Goal: Information Seeking & Learning: Learn about a topic

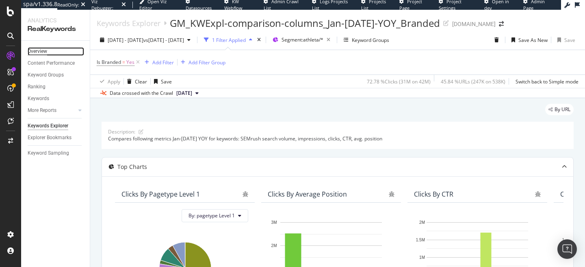
click at [43, 49] on div "Overview" at bounding box center [38, 51] width 20 height 9
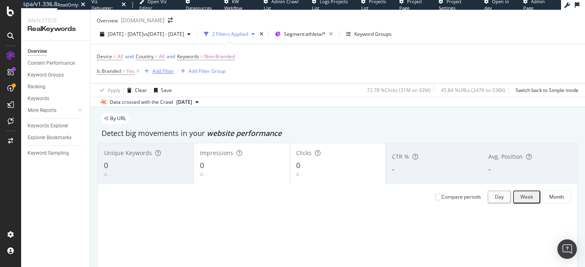
click at [162, 74] on div "Add Filter" at bounding box center [163, 70] width 22 height 7
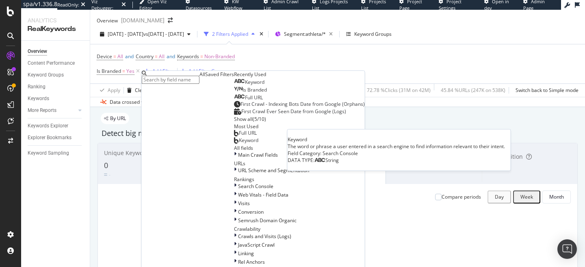
click at [245, 85] on span "Keyword" at bounding box center [255, 81] width 20 height 7
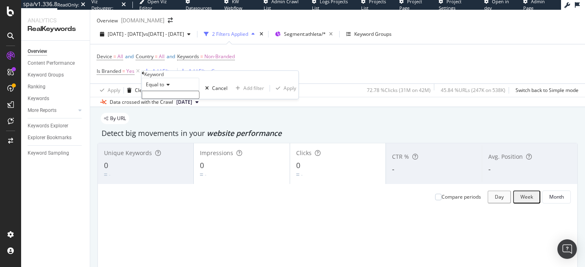
click at [161, 91] on div "Equal to" at bounding box center [171, 84] width 58 height 13
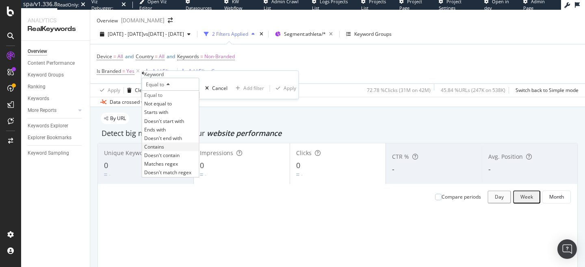
click at [164, 150] on span "Contains" at bounding box center [154, 146] width 20 height 7
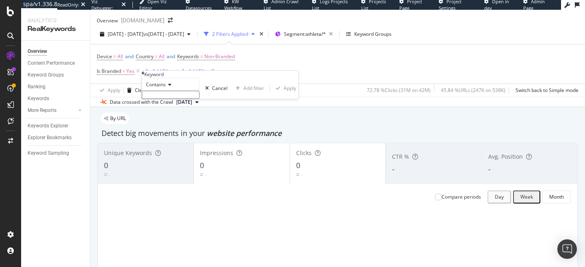
click at [181, 99] on input "text" at bounding box center [171, 95] width 58 height 8
type input "athletic"
click at [273, 94] on div "Apply" at bounding box center [285, 90] width 24 height 7
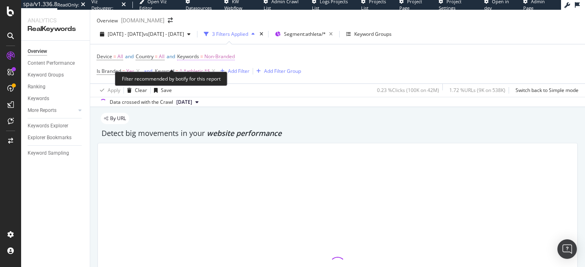
click at [235, 62] on span "Non-Branded" at bounding box center [219, 56] width 30 height 11
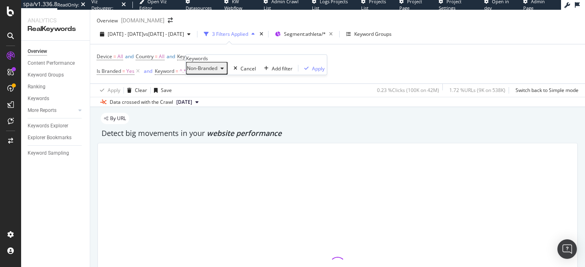
click at [212, 72] on span "Non-Branded" at bounding box center [202, 68] width 30 height 7
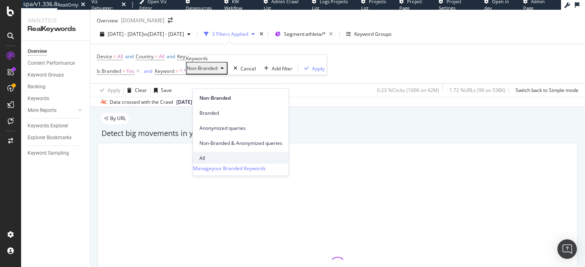
click at [207, 154] on span "All" at bounding box center [241, 157] width 83 height 7
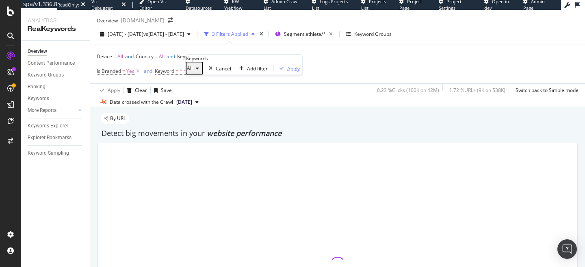
click at [276, 72] on button "Apply" at bounding box center [288, 68] width 28 height 8
click at [136, 75] on icon at bounding box center [138, 71] width 7 height 8
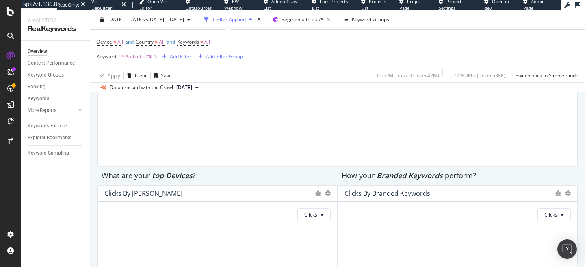
scroll to position [1392, 0]
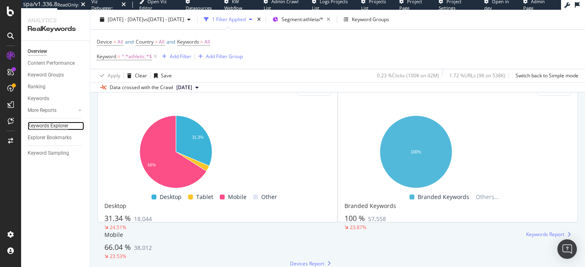
click at [52, 127] on div "Keywords Explorer" at bounding box center [48, 126] width 41 height 9
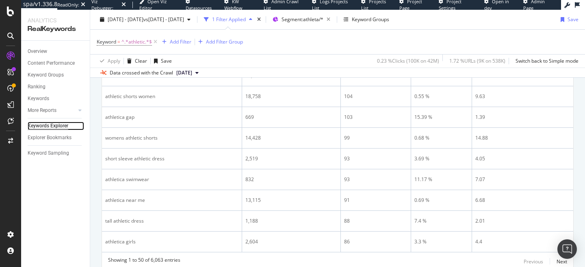
scroll to position [1222, 0]
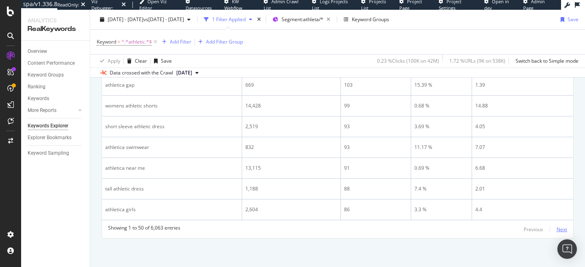
click at [558, 226] on div "Next" at bounding box center [562, 229] width 11 height 7
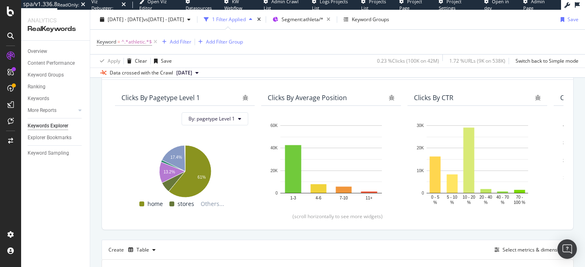
scroll to position [0, 0]
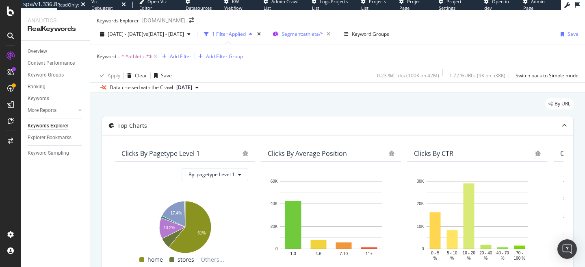
click at [324, 37] on span "Segment: athleta/*" at bounding box center [303, 33] width 42 height 7
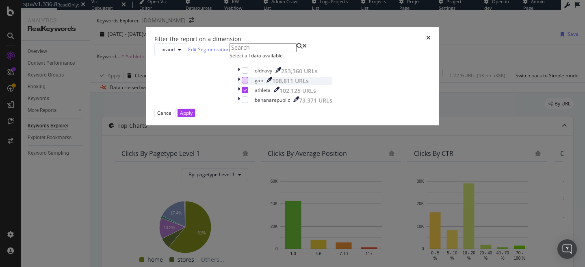
click at [242, 83] on div "modal" at bounding box center [245, 80] width 7 height 7
click at [195, 117] on button "Apply" at bounding box center [186, 113] width 17 height 9
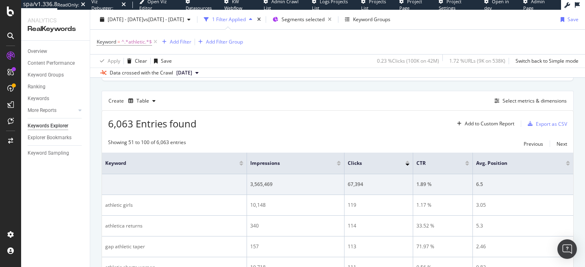
scroll to position [380, 0]
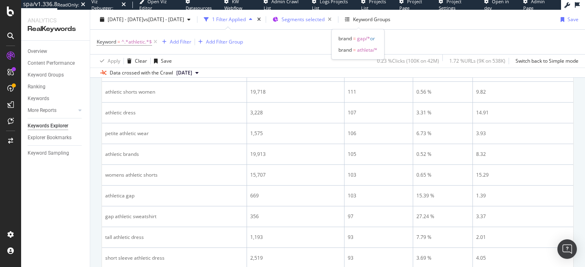
click at [325, 20] on span "Segments selected" at bounding box center [303, 19] width 43 height 7
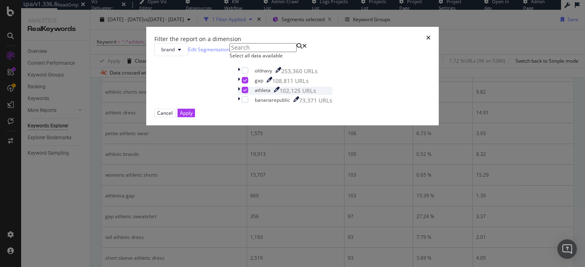
drag, startPoint x: 220, startPoint y: 167, endPoint x: 231, endPoint y: 167, distance: 11.4
click at [244, 92] on icon "modal" at bounding box center [246, 90] width 4 height 4
click at [193, 117] on div "Apply" at bounding box center [186, 113] width 13 height 8
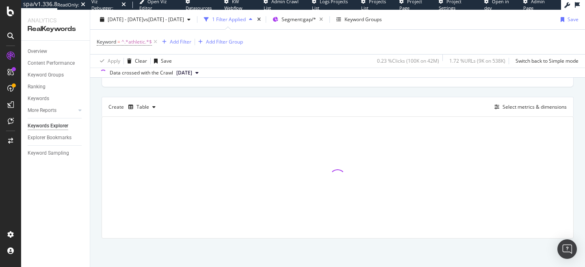
scroll to position [204, 0]
click at [179, 39] on div "Add Filter" at bounding box center [181, 41] width 22 height 7
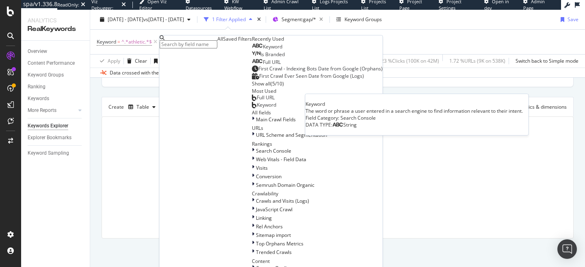
click at [263, 50] on span "Keyword" at bounding box center [273, 46] width 20 height 7
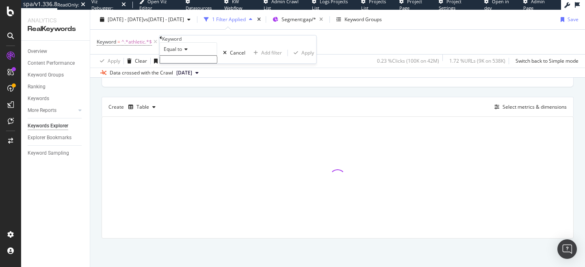
click at [189, 63] on input "text" at bounding box center [189, 59] width 58 height 8
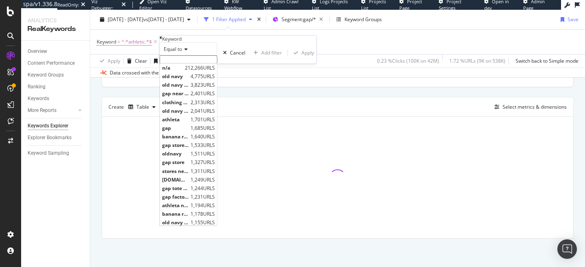
click at [184, 55] on div "Equal to" at bounding box center [189, 48] width 58 height 13
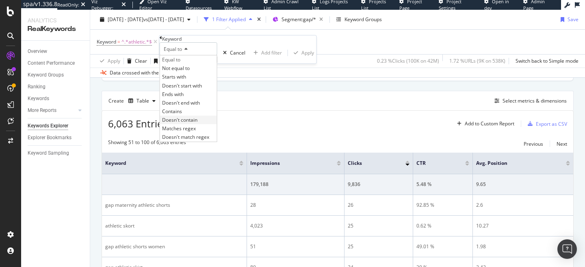
click at [185, 123] on span "Doesn't contain" at bounding box center [179, 119] width 35 height 7
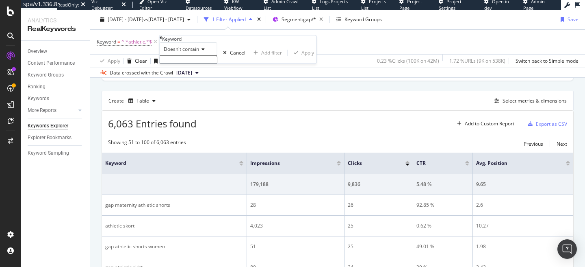
click at [187, 63] on input "text" at bounding box center [189, 59] width 58 height 8
type input "gap"
click at [302, 59] on div "Apply" at bounding box center [308, 55] width 13 height 7
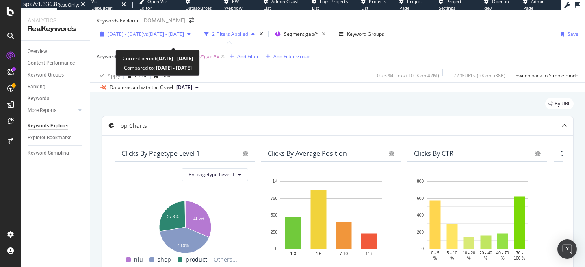
click at [133, 37] on span "2025 Jan. 1st - 2025 Jul. 31st" at bounding box center [126, 33] width 36 height 7
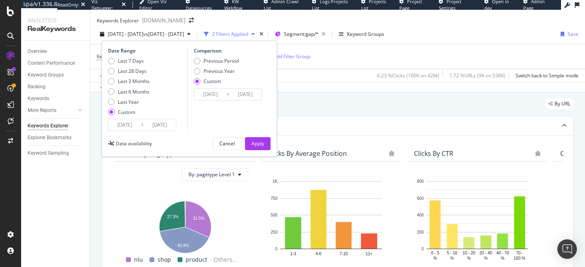
click at [124, 128] on input "2025/01/01" at bounding box center [125, 124] width 33 height 11
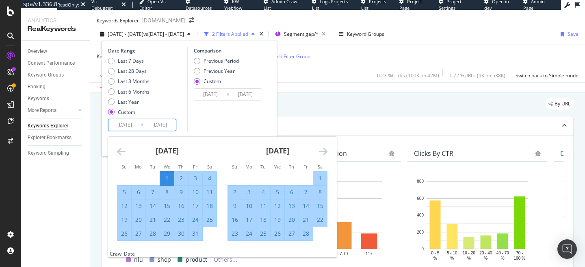
click at [322, 156] on icon "Move forward to switch to the next month." at bounding box center [323, 151] width 9 height 10
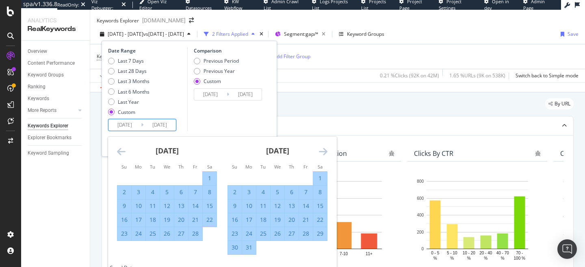
click at [326, 156] on icon "Move forward to switch to the next month." at bounding box center [323, 151] width 9 height 10
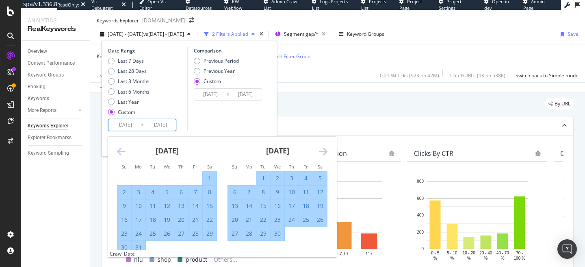
click at [333, 159] on div "February 2025 1 2 3 4 5 6 7 8 9 10 11 12 13 14 15 16 17 18 19 20 21 22 23 24 25…" at bounding box center [333, 196] width 442 height 118
click at [325, 156] on icon "Move forward to switch to the next month." at bounding box center [323, 151] width 9 height 10
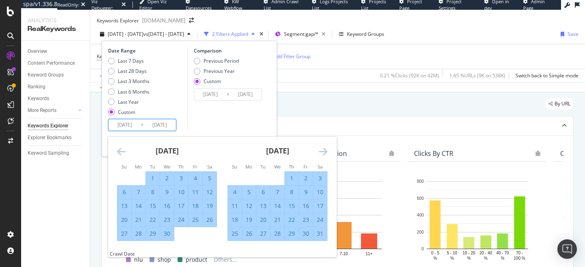
click at [263, 196] on div "6" at bounding box center [264, 192] width 14 height 8
type input "[DATE]"
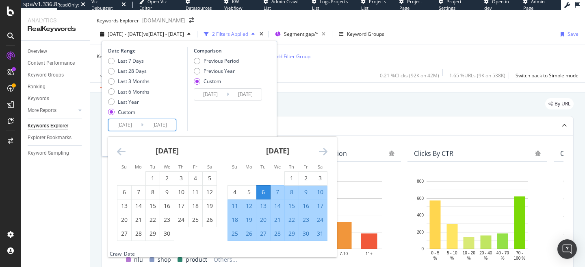
click at [231, 124] on div "Comparison Previous Period Previous Year Custom 2024/01/01 Navigate forward to …" at bounding box center [225, 89] width 77 height 84
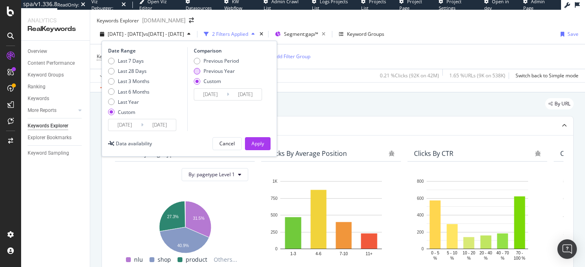
click at [224, 74] on div "Previous Year" at bounding box center [219, 70] width 31 height 7
type input "[DATE]"
click at [259, 146] on div "Apply" at bounding box center [258, 143] width 13 height 12
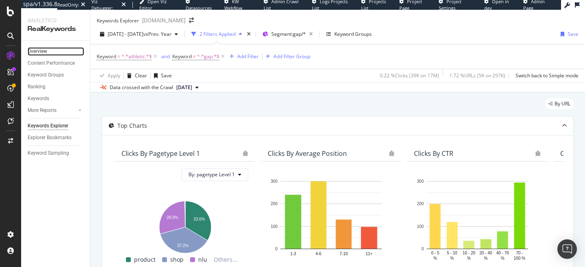
click at [52, 51] on link "Overview" at bounding box center [56, 51] width 57 height 9
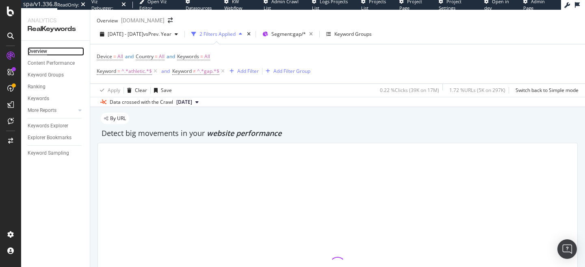
scroll to position [137, 0]
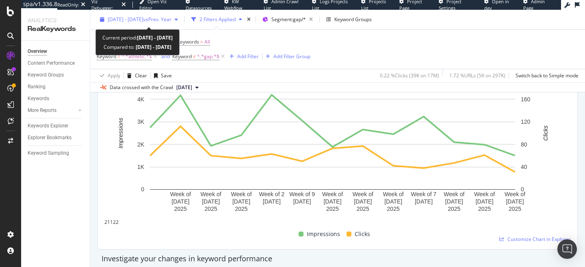
click at [167, 20] on span "vs Prev. Year" at bounding box center [158, 19] width 28 height 7
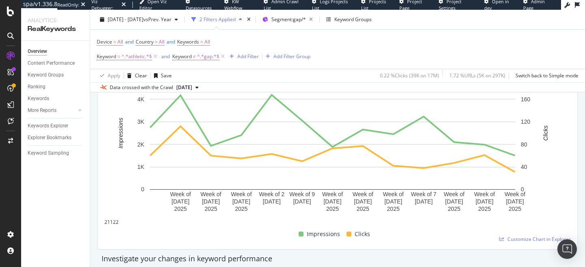
click at [76, 186] on div "Overview Content Performance Keyword Groups Ranking Keywords More Reports Count…" at bounding box center [55, 154] width 69 height 226
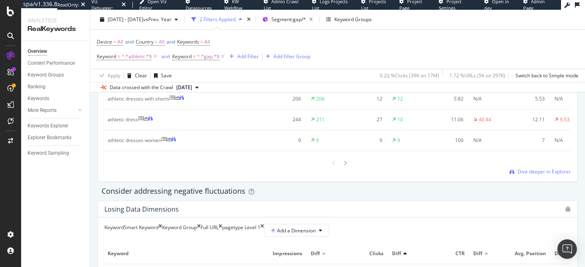
scroll to position [0, 0]
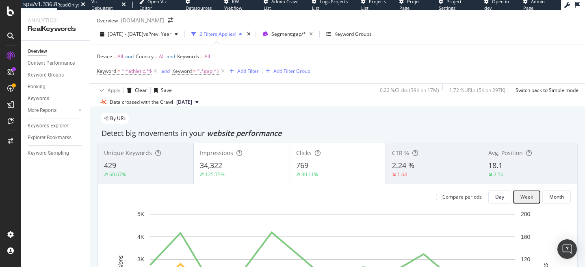
click at [29, 200] on div "Overview Content Performance Keyword Groups Ranking Keywords More Reports Count…" at bounding box center [55, 154] width 69 height 226
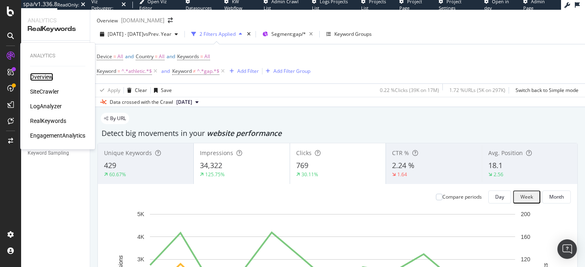
click at [42, 76] on div "Overview" at bounding box center [41, 77] width 23 height 8
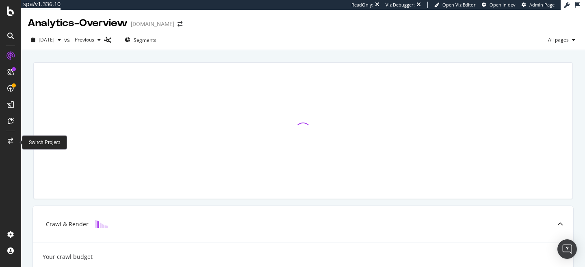
click at [12, 141] on icon at bounding box center [10, 141] width 5 height 6
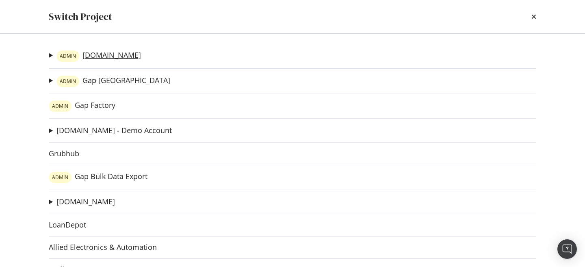
click at [102, 57] on link "ADMIN Gap.com" at bounding box center [99, 55] width 85 height 11
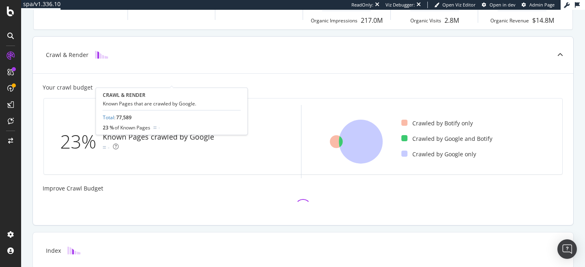
scroll to position [187, 0]
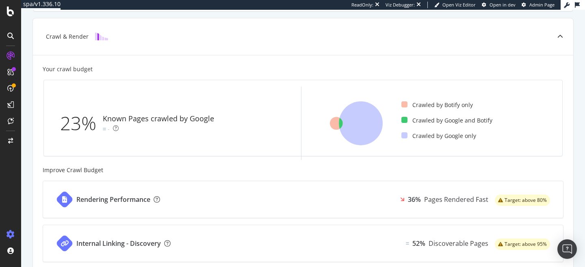
click at [10, 232] on icon at bounding box center [11, 234] width 8 height 8
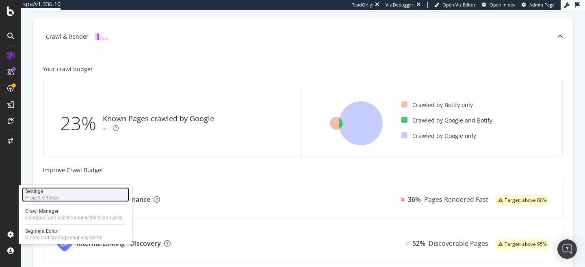
click at [50, 195] on div "Project settings" at bounding box center [42, 197] width 34 height 7
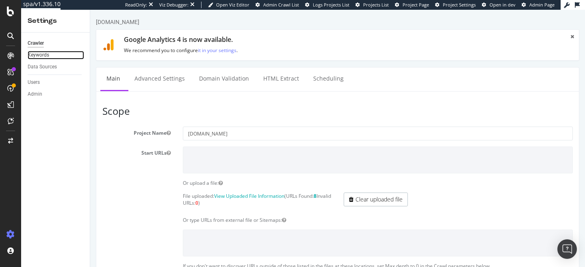
click at [55, 53] on link "Keywords" at bounding box center [56, 55] width 57 height 9
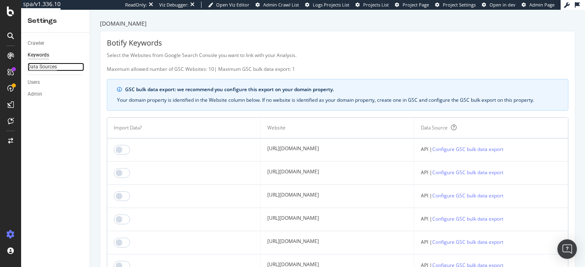
click at [48, 67] on div "Data Sources" at bounding box center [42, 67] width 29 height 9
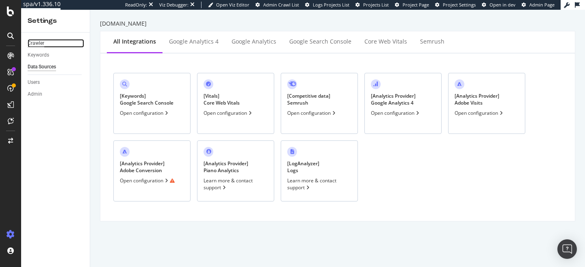
click at [37, 41] on div "Crawler" at bounding box center [36, 43] width 17 height 9
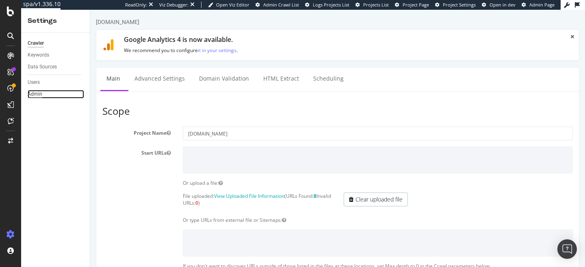
click at [33, 96] on div "Admin" at bounding box center [35, 94] width 15 height 9
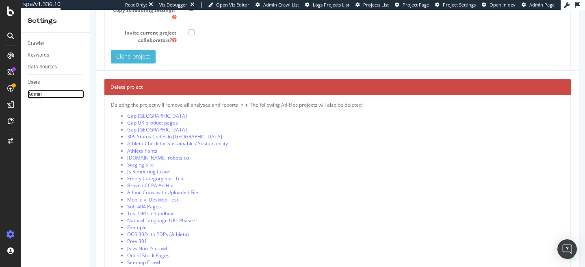
scroll to position [157, 0]
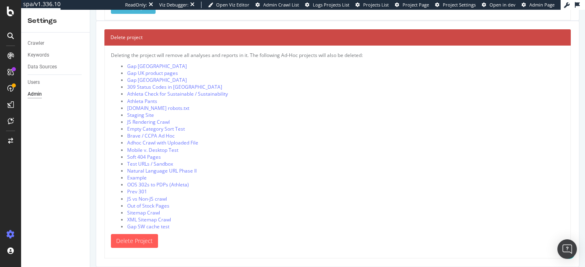
click at [35, 38] on div "Crawler" at bounding box center [59, 43] width 62 height 12
click at [36, 43] on div "Crawler" at bounding box center [36, 43] width 17 height 9
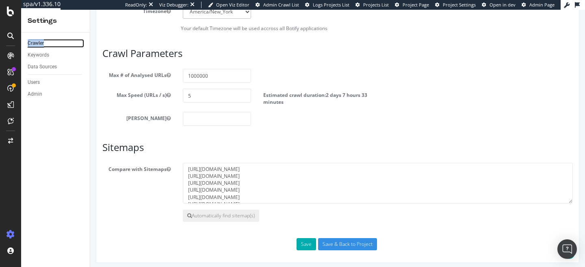
scroll to position [453, 0]
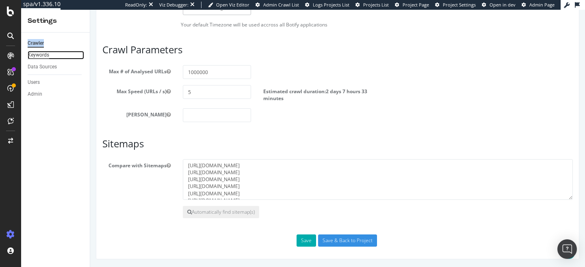
click at [41, 57] on div "Keywords" at bounding box center [39, 55] width 22 height 9
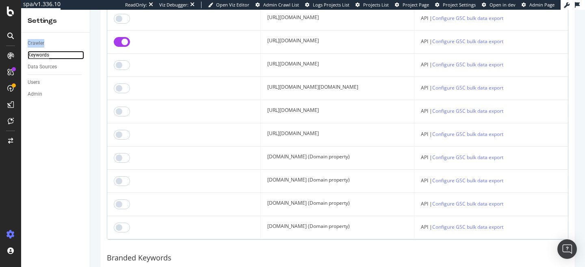
scroll to position [826, 0]
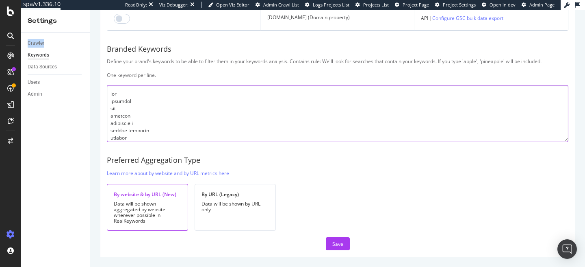
click at [137, 111] on textarea at bounding box center [338, 113] width 462 height 57
click at [158, 113] on textarea "To enrich screen reader interactions, please activate Accessibility in Grammarl…" at bounding box center [338, 113] width 462 height 57
click at [122, 116] on textarea "To enrich screen reader interactions, please activate Accessibility in Grammarl…" at bounding box center [338, 113] width 462 height 57
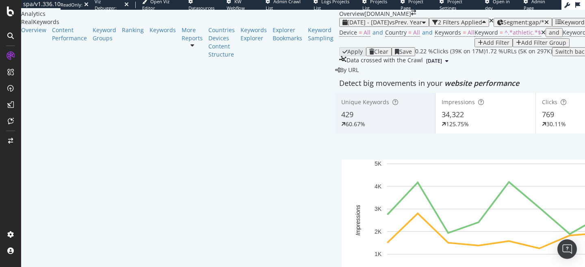
scroll to position [1161, 0]
click at [89, 59] on div "Overview Content Performance Keyword Groups Ranking Keywords More Reports Count…" at bounding box center [180, 42] width 318 height 33
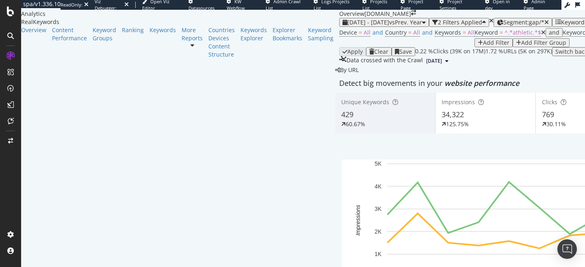
click at [542, 35] on icon at bounding box center [544, 33] width 4 height 6
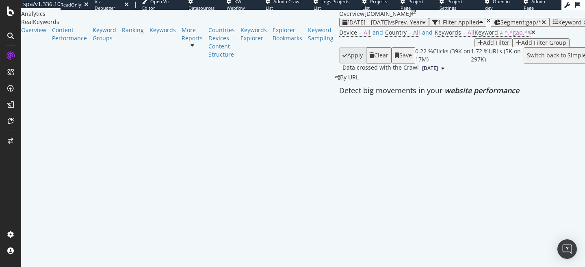
click at [531, 35] on icon at bounding box center [533, 33] width 4 height 6
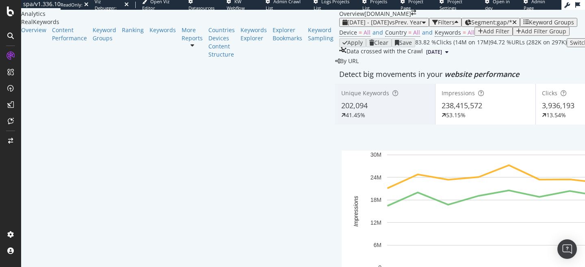
scroll to position [1005, 0]
click at [343, 19] on div "[DATE] - [DATE] vs Prev. Year" at bounding box center [384, 22] width 83 height 7
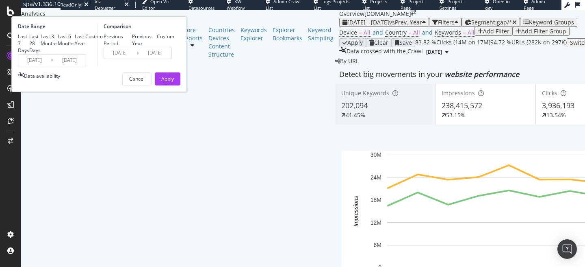
click at [86, 66] on input "[DATE]" at bounding box center [69, 59] width 33 height 11
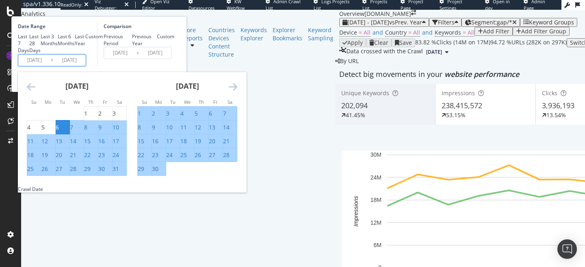
click at [237, 91] on icon "Move forward to switch to the next month." at bounding box center [233, 87] width 9 height 10
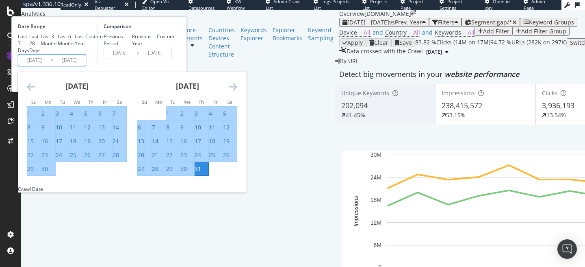
click at [237, 91] on icon "Move forward to switch to the next month." at bounding box center [233, 87] width 9 height 10
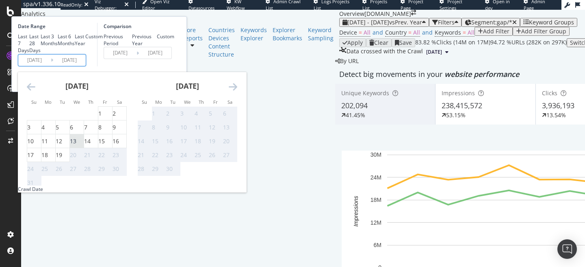
click at [84, 145] on div "13" at bounding box center [77, 141] width 14 height 8
type input "[DATE]"
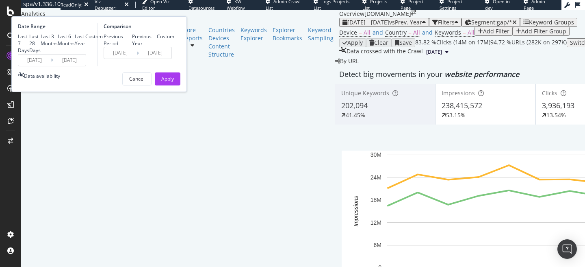
click at [86, 66] on input "[DATE]" at bounding box center [69, 59] width 33 height 11
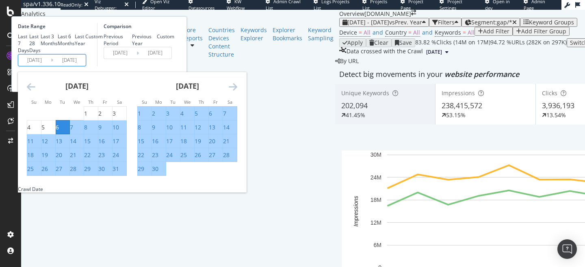
click at [237, 91] on icon "Move forward to switch to the next month." at bounding box center [233, 87] width 9 height 10
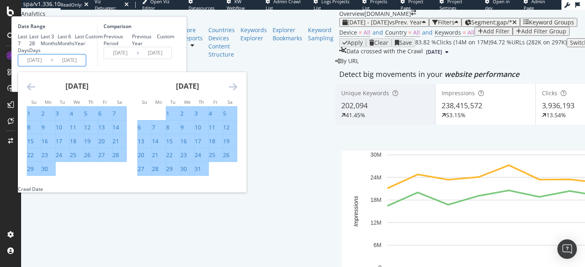
click at [237, 91] on icon "Move forward to switch to the next month." at bounding box center [233, 87] width 9 height 10
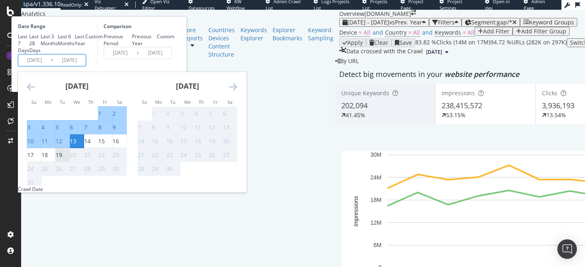
click at [62, 159] on div "19" at bounding box center [59, 155] width 7 height 8
type input "[DATE]"
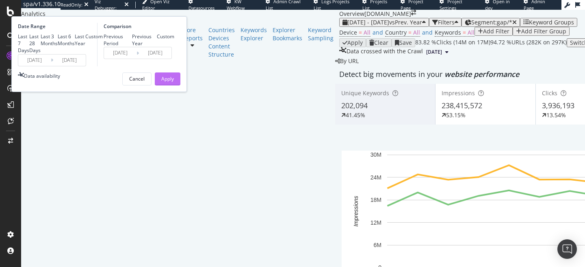
click at [174, 82] on div "Apply" at bounding box center [167, 78] width 13 height 7
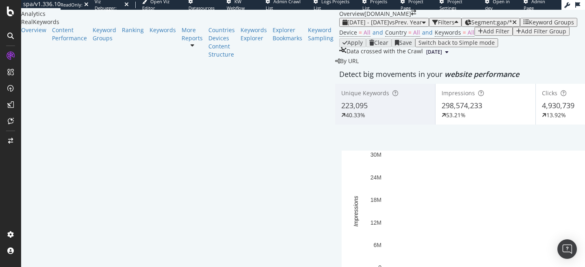
scroll to position [783, 0]
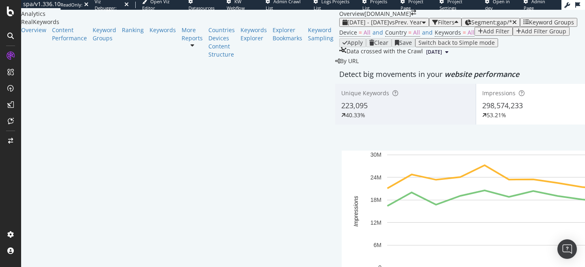
scroll to position [764, 0]
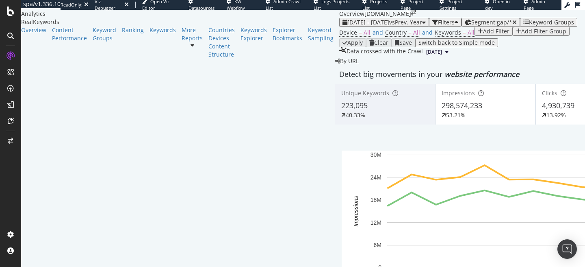
scroll to position [865, 0]
click at [435, 36] on span "Keywords" at bounding box center [448, 32] width 26 height 8
click at [198, 48] on icon "button" at bounding box center [196, 45] width 3 height 5
click at [339, 47] on div "Apply Clear Save Switch back to Simple mode" at bounding box center [585, 42] width 493 height 9
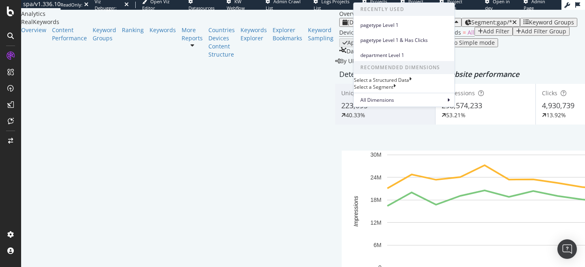
scroll to position [733, 0]
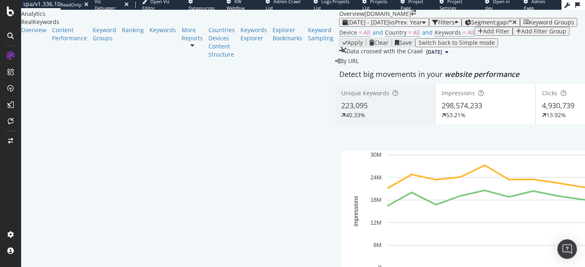
scroll to position [766, 0]
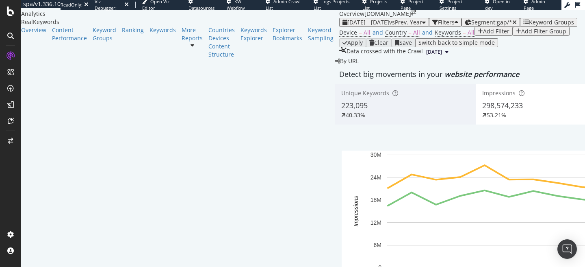
scroll to position [791, 0]
click at [468, 36] on span "All" at bounding box center [471, 32] width 7 height 8
click at [198, 48] on icon "button" at bounding box center [196, 45] width 3 height 5
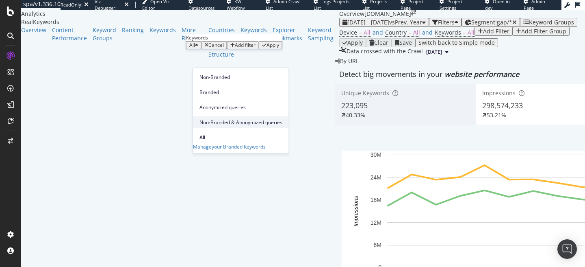
click at [228, 119] on span "Non-Branded & Anonymized queries" at bounding box center [241, 122] width 83 height 7
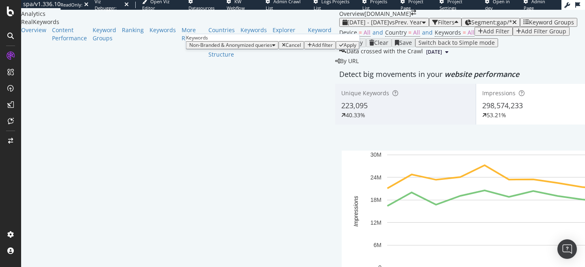
click at [282, 49] on div "Non-Branded & Anonymized queries Cancel Add filter Apply" at bounding box center [273, 45] width 174 height 8
click at [344, 48] on div "Apply" at bounding box center [350, 45] width 13 height 6
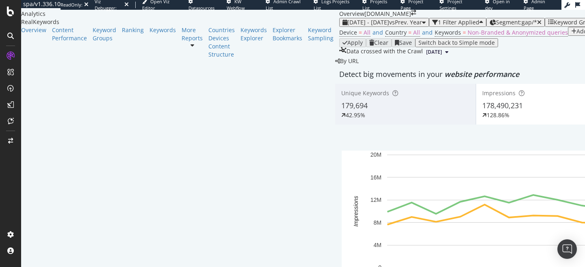
scroll to position [231, 0]
click at [182, 42] on div "More Reports" at bounding box center [192, 34] width 21 height 16
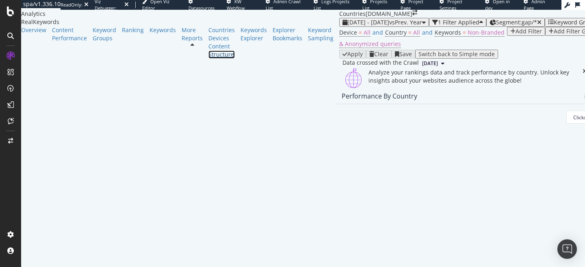
click at [209, 59] on div "Structure" at bounding box center [222, 54] width 26 height 8
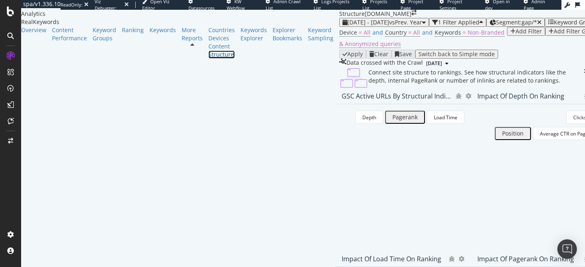
scroll to position [51, 0]
click at [356, 124] on button "Depth" at bounding box center [370, 117] width 28 height 13
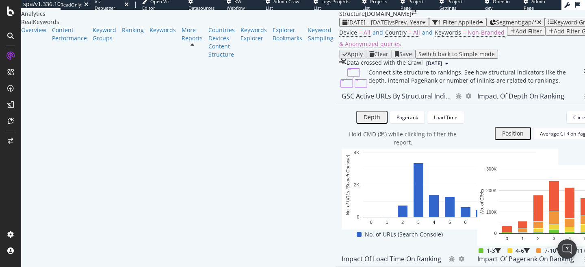
scroll to position [375, 0]
